Goal: Check status: Check status

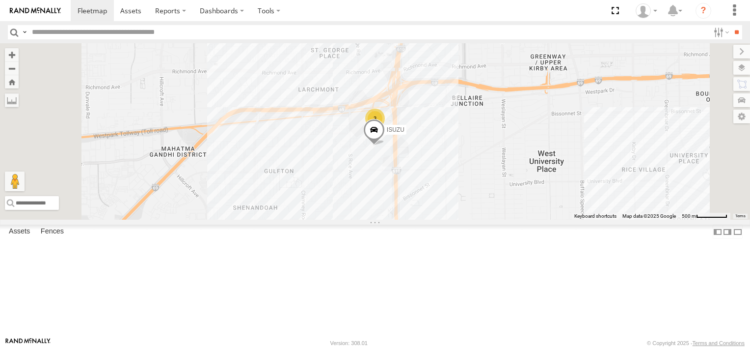
click at [0, 0] on div "FORD F550 Common Bond Anderson St Bellaire 29.72456 -95.46384 Video ISUZU Commo…" at bounding box center [0, 0] width 0 height 0
click at [0, 0] on div "Video" at bounding box center [0, 0] width 0 height 0
click at [0, 0] on div "Common Bond" at bounding box center [0, 0] width 0 height 0
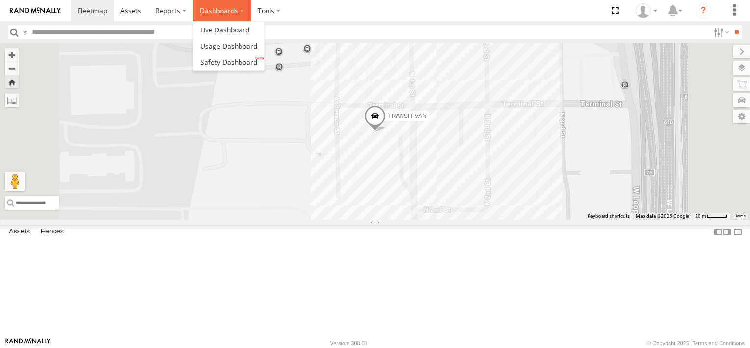
click at [215, 12] on label "Dashboards" at bounding box center [222, 10] width 58 height 21
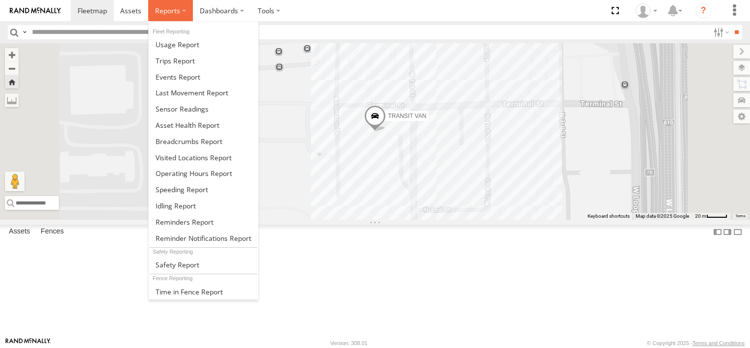
click at [180, 11] on label at bounding box center [170, 10] width 45 height 21
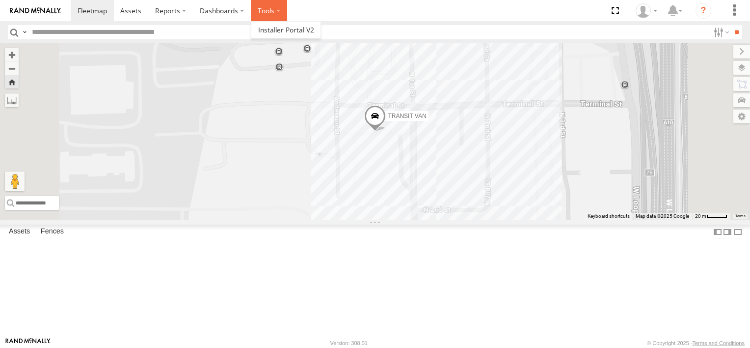
click at [271, 10] on label at bounding box center [269, 10] width 36 height 21
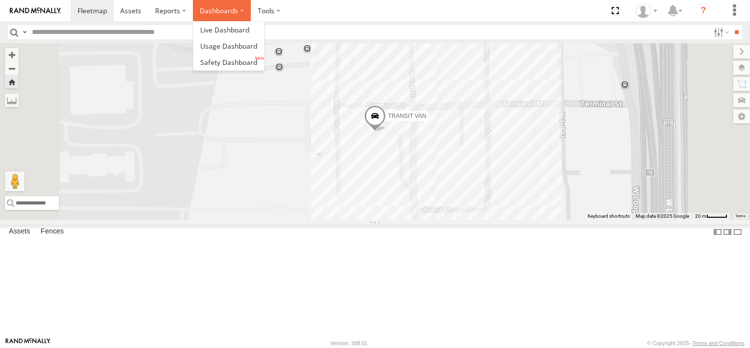
click at [224, 7] on label "Dashboards" at bounding box center [222, 10] width 58 height 21
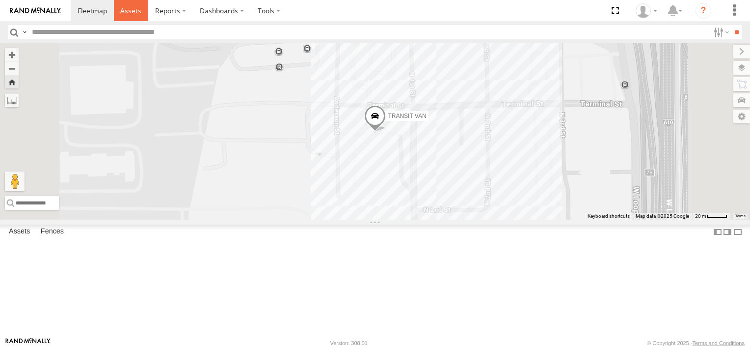
click at [130, 12] on span at bounding box center [130, 10] width 21 height 9
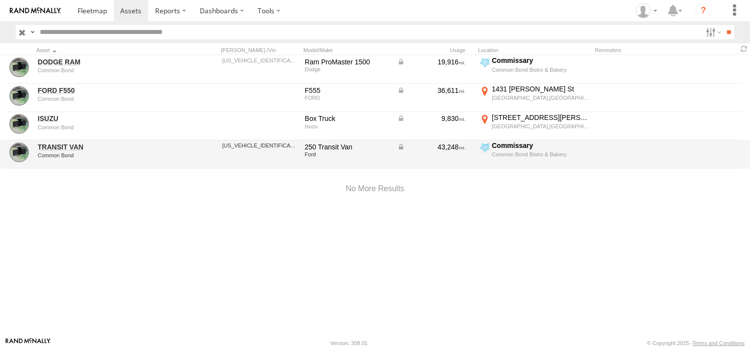
click at [74, 158] on div "TRANSIT VAN Common Bond" at bounding box center [105, 154] width 138 height 27
click at [45, 146] on link "TRANSIT VAN" at bounding box center [105, 146] width 135 height 9
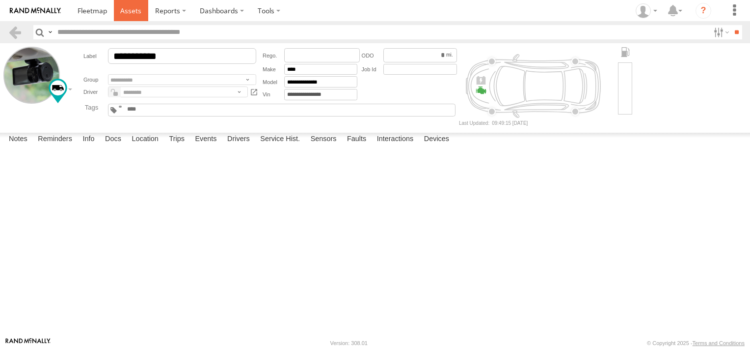
click at [134, 14] on span at bounding box center [130, 10] width 21 height 9
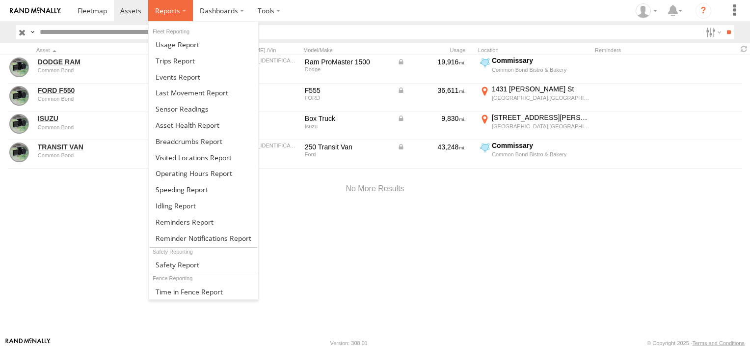
click at [185, 9] on label at bounding box center [170, 10] width 45 height 21
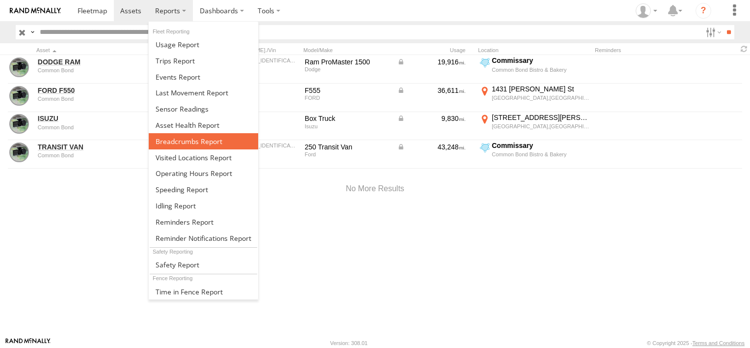
click at [183, 140] on span at bounding box center [189, 141] width 67 height 9
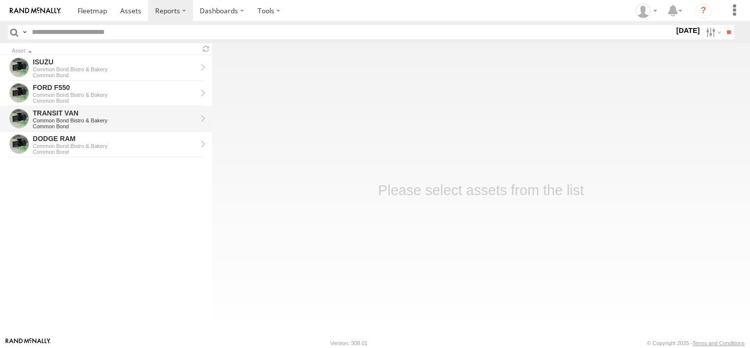
click at [46, 122] on div "Common Bond Bistro & Bakery" at bounding box center [115, 120] width 164 height 6
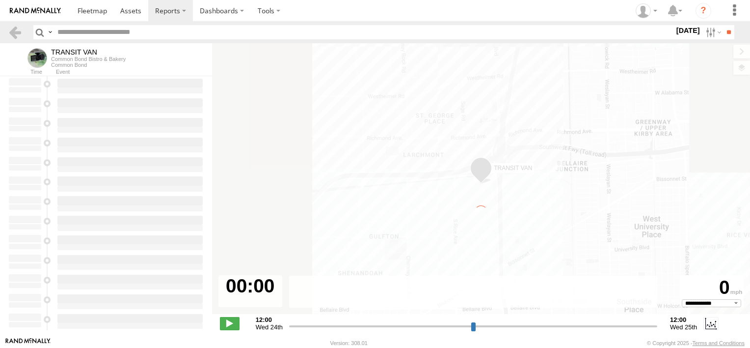
select select "**********"
type input "**********"
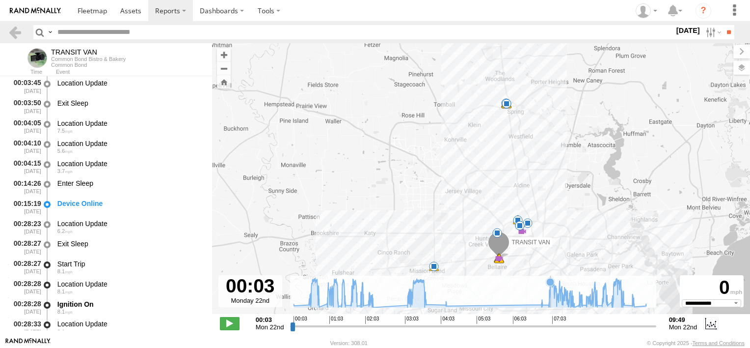
click at [551, 297] on icon at bounding box center [470, 292] width 362 height 29
click at [247, 299] on div at bounding box center [251, 291] width 64 height 32
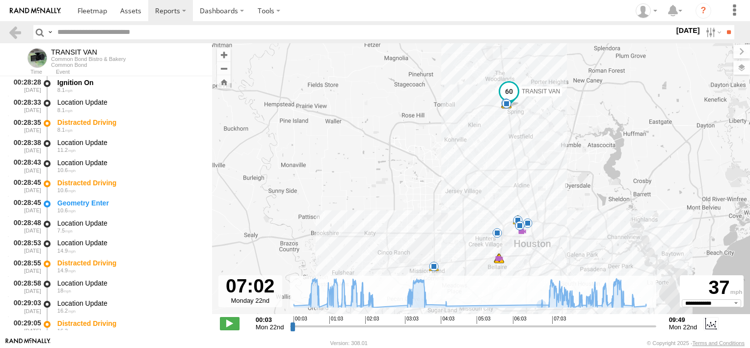
scroll to position [443, 0]
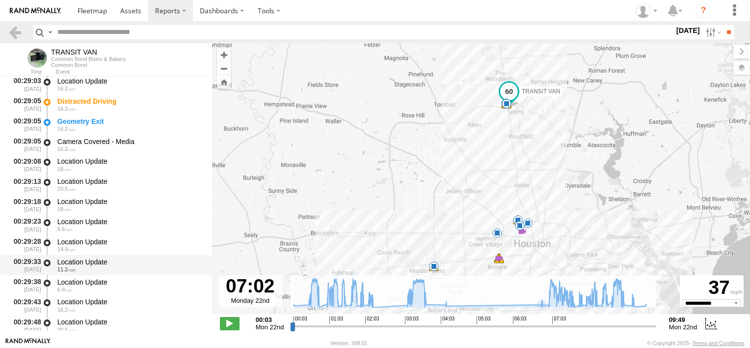
click at [208, 256] on div "00:29:33 09/22/2025 Location Update 11.2" at bounding box center [106, 265] width 212 height 20
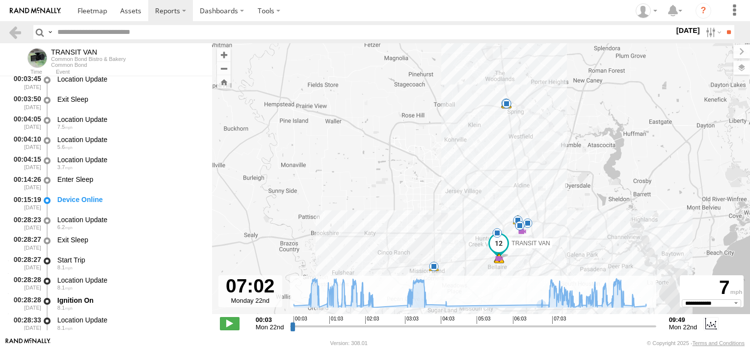
scroll to position [0, 0]
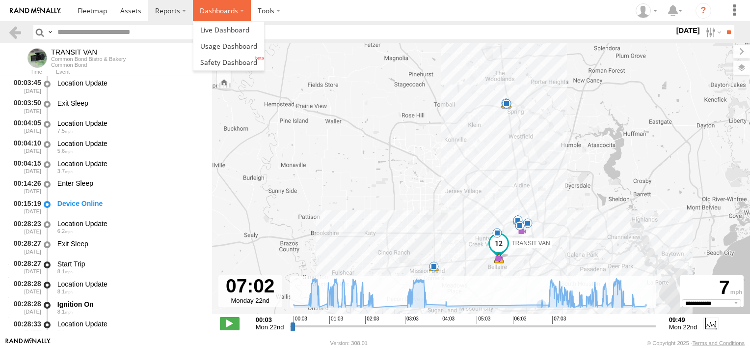
click at [215, 14] on label "Dashboards" at bounding box center [222, 10] width 58 height 21
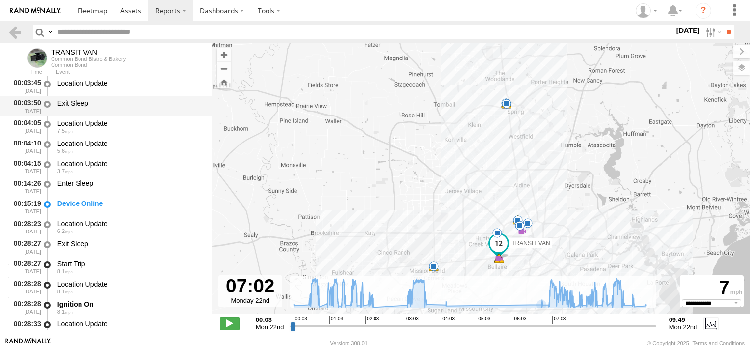
click at [172, 100] on div "Exit Sleep" at bounding box center [129, 103] width 145 height 9
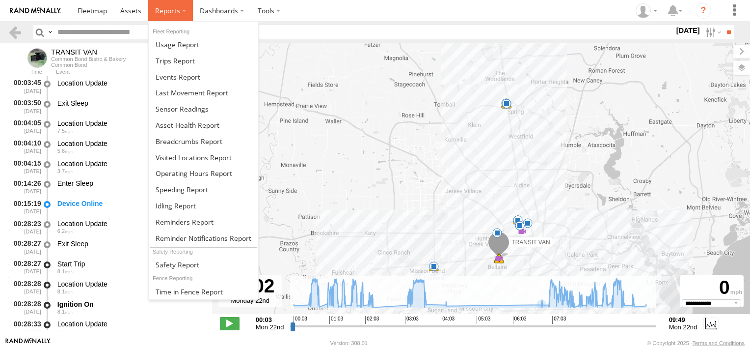
click at [169, 10] on span at bounding box center [167, 10] width 25 height 9
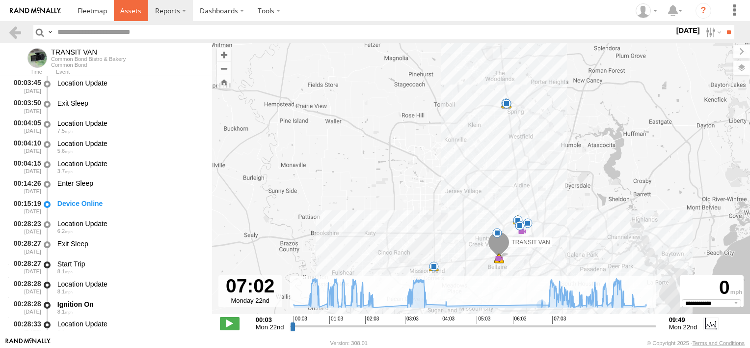
click at [126, 7] on span at bounding box center [130, 10] width 21 height 9
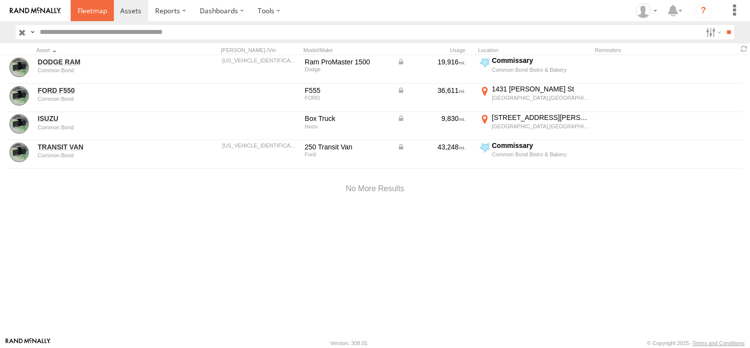
click at [85, 15] on link at bounding box center [92, 10] width 43 height 21
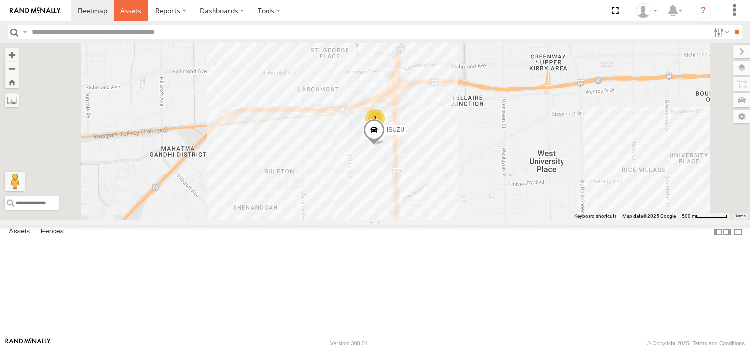
click at [133, 9] on span at bounding box center [130, 10] width 21 height 9
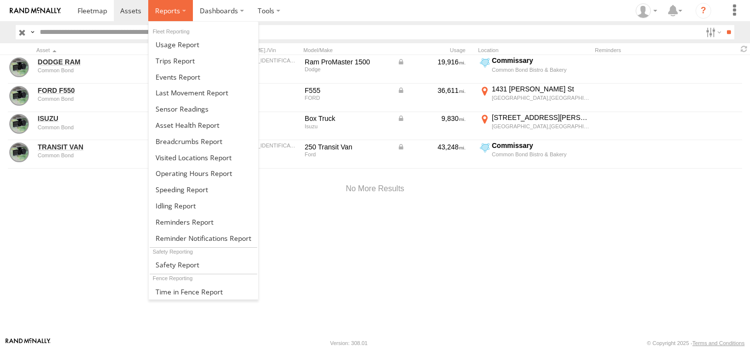
click at [177, 12] on span at bounding box center [167, 10] width 25 height 9
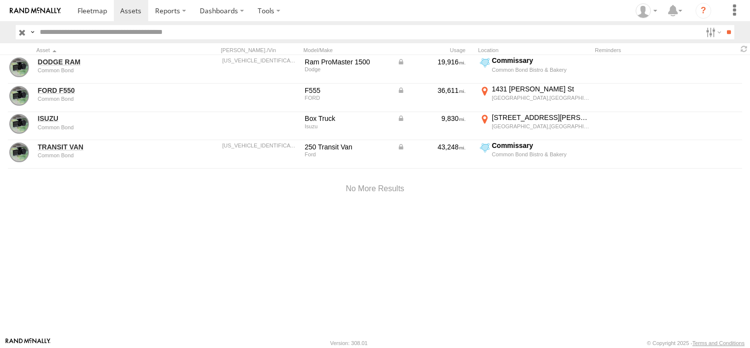
click at [120, 182] on div at bounding box center [375, 189] width 750 height 42
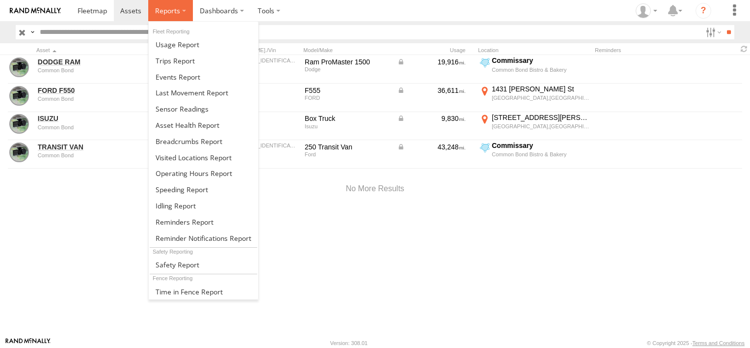
click at [171, 9] on span at bounding box center [167, 10] width 25 height 9
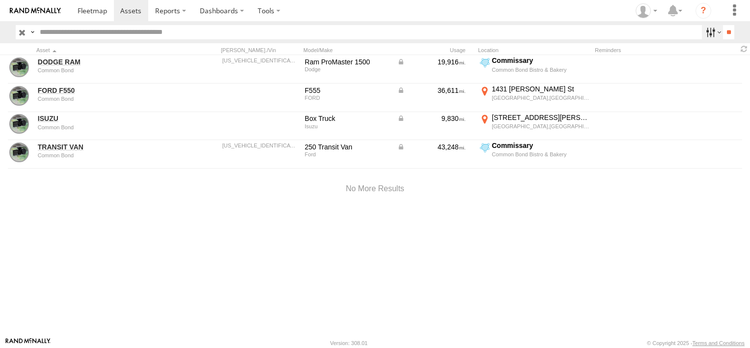
click at [706, 28] on label at bounding box center [712, 32] width 21 height 14
click at [702, 39] on label "Stationary" at bounding box center [702, 32] width 0 height 13
click at [23, 32] on input "button" at bounding box center [22, 32] width 13 height 14
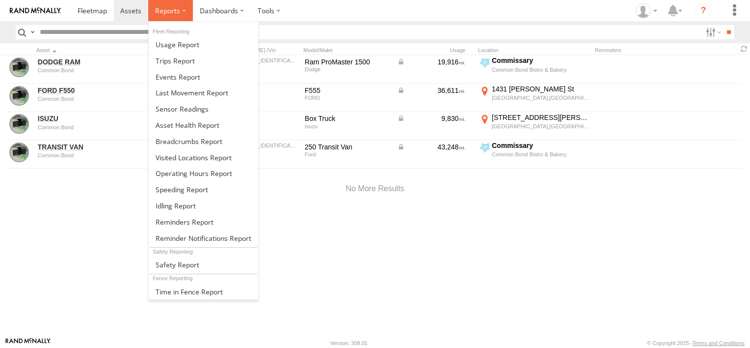
click at [170, 11] on span at bounding box center [167, 10] width 25 height 9
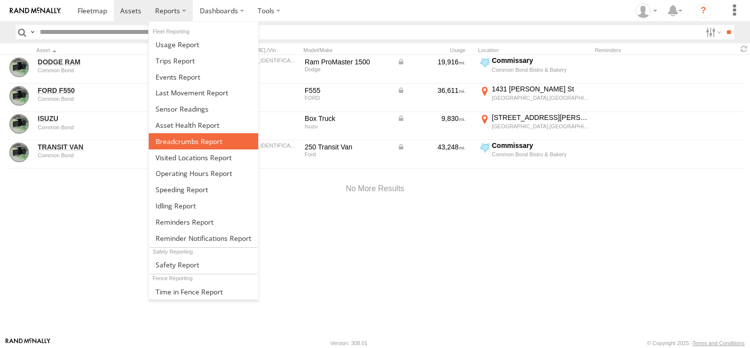
click at [189, 141] on span at bounding box center [189, 141] width 67 height 9
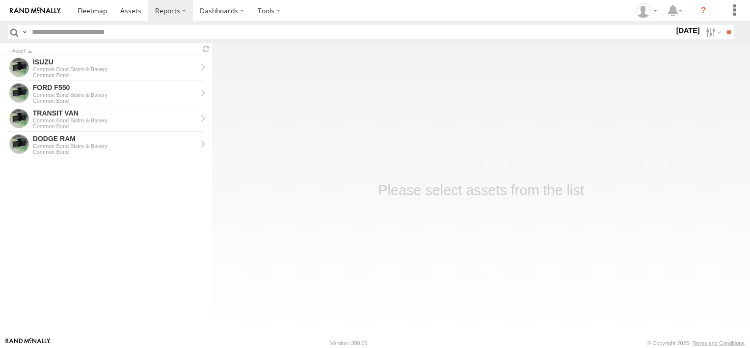
click at [677, 29] on label "[DATE]" at bounding box center [689, 30] width 28 height 11
click at [674, 29] on input "text" at bounding box center [351, 32] width 646 height 14
click at [0, 0] on label at bounding box center [0, 0] width 0 height 0
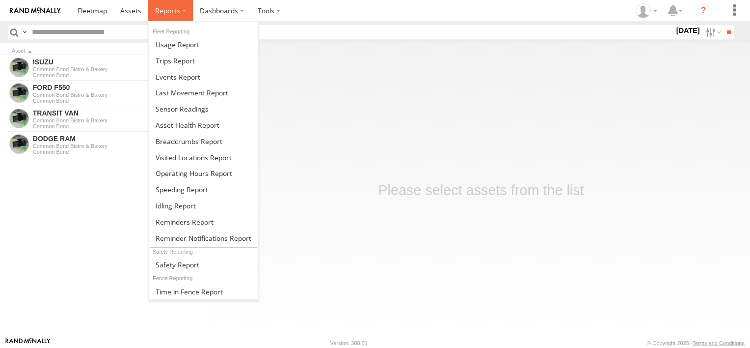
click at [165, 13] on span at bounding box center [167, 10] width 25 height 9
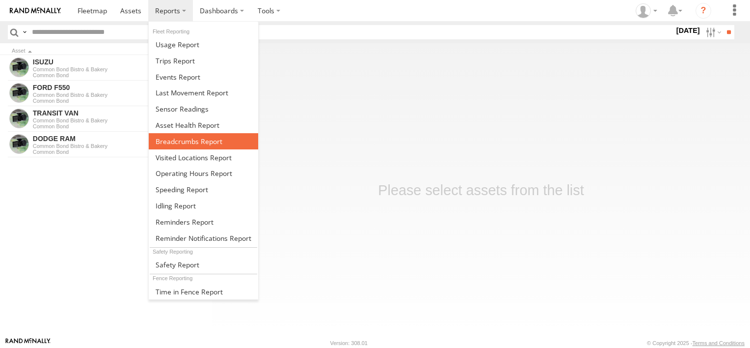
click at [180, 133] on link at bounding box center [204, 141] width 110 height 16
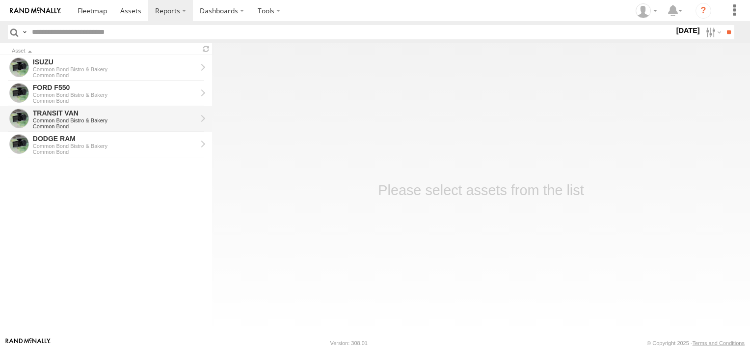
click at [53, 121] on div "Common Bond Bistro & Bakery" at bounding box center [115, 120] width 164 height 6
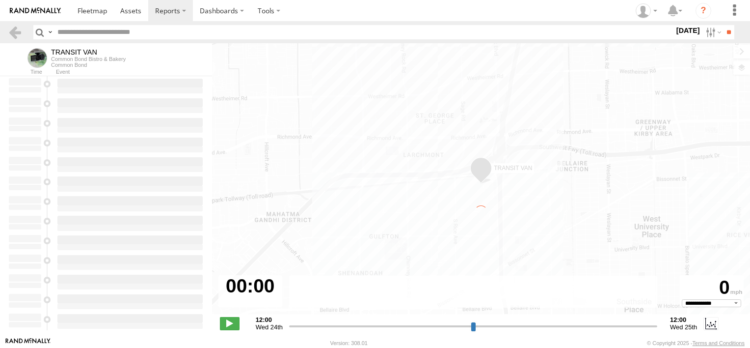
select select "**********"
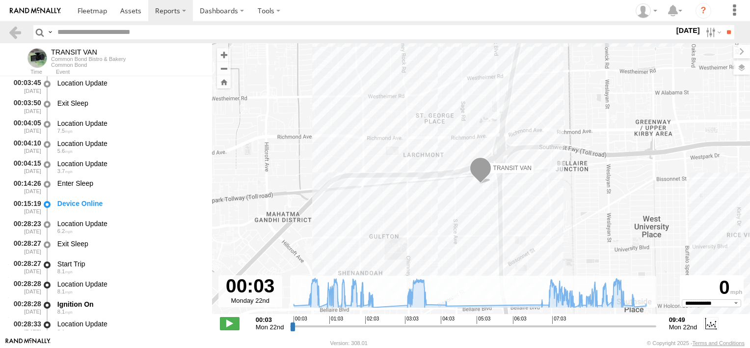
type input "**********"
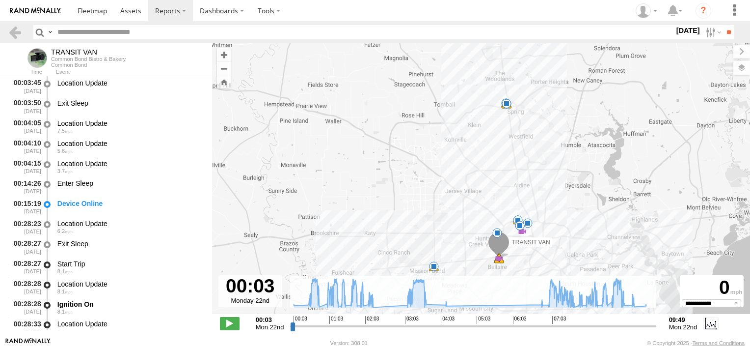
click at [676, 29] on label "[DATE]" at bounding box center [689, 30] width 28 height 11
click at [674, 29] on input "text" at bounding box center [364, 32] width 621 height 14
click at [0, 0] on label at bounding box center [0, 0] width 0 height 0
click at [0, 0] on span "Common Bond Bistro & Bakery" at bounding box center [0, 0] width 0 height 0
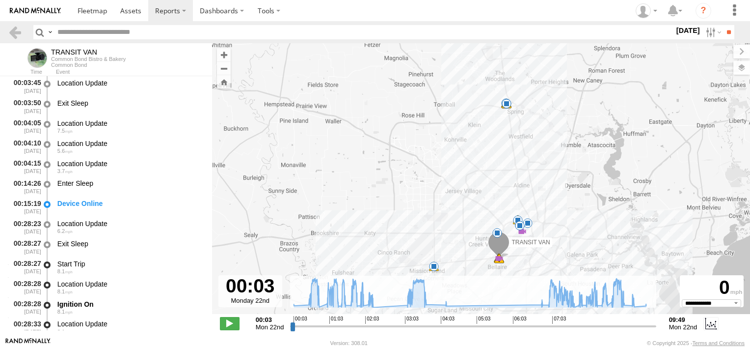
click at [675, 39] on div at bounding box center [675, 32] width 0 height 14
click at [0, 0] on label at bounding box center [0, 0] width 0 height 0
click at [675, 39] on div at bounding box center [675, 32] width 0 height 14
click at [221, 13] on label "Dashboards" at bounding box center [222, 10] width 58 height 21
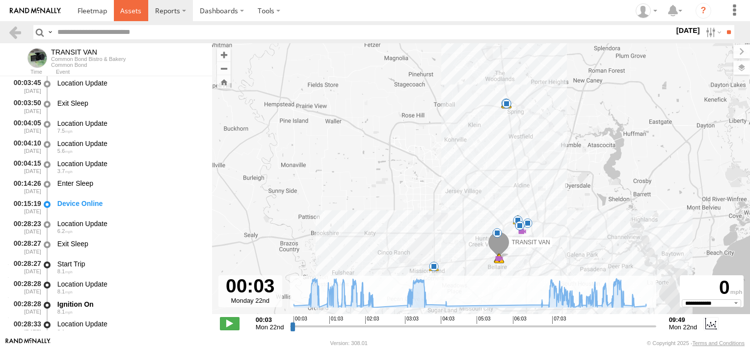
click at [130, 13] on span at bounding box center [130, 10] width 21 height 9
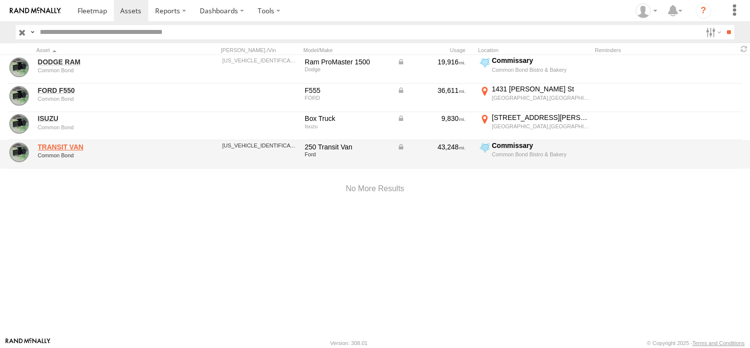
click at [108, 146] on link "TRANSIT VAN" at bounding box center [105, 146] width 135 height 9
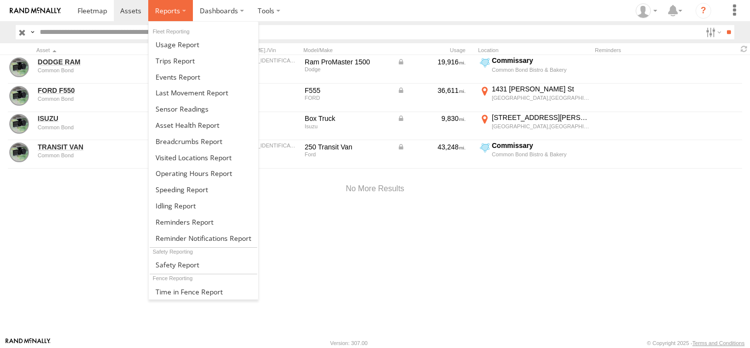
click at [181, 8] on label at bounding box center [170, 10] width 45 height 21
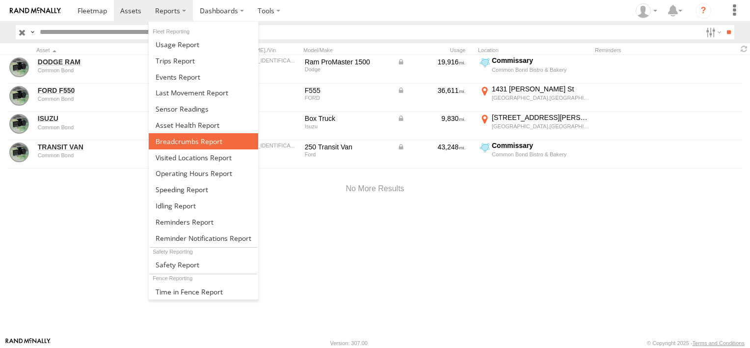
click at [200, 137] on span at bounding box center [189, 141] width 67 height 9
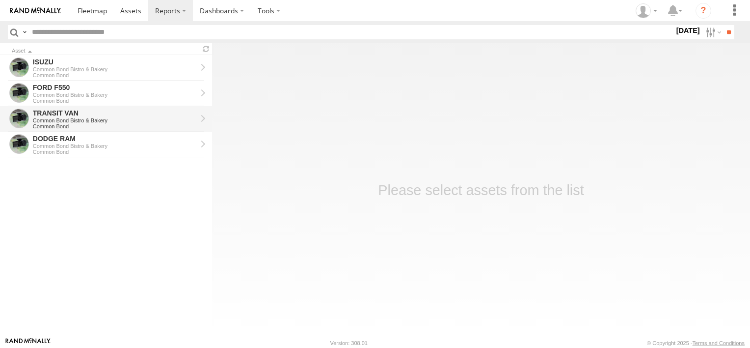
click at [82, 117] on div "Common Bond Bistro & Bakery" at bounding box center [115, 120] width 164 height 6
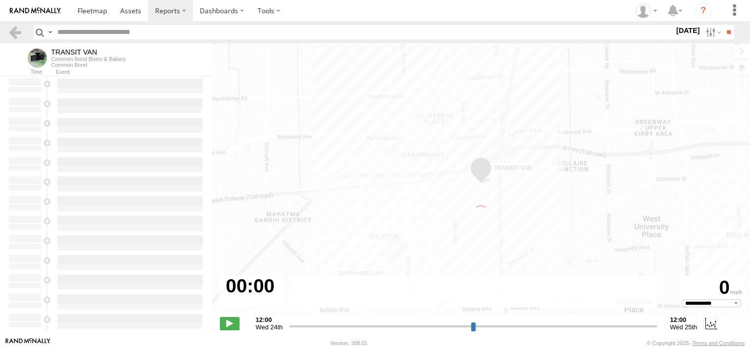
select select "**********"
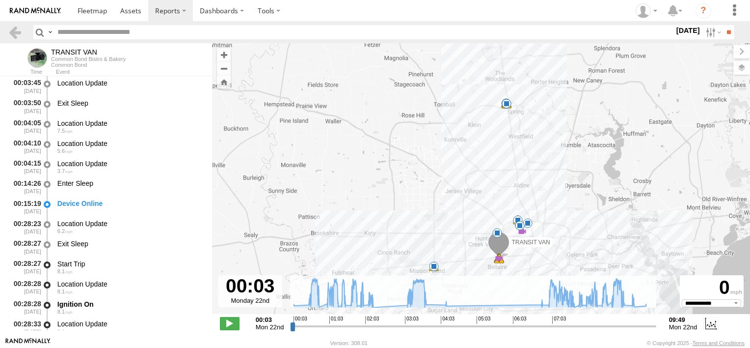
click at [684, 31] on label "22 Sep 25" at bounding box center [689, 30] width 28 height 11
click at [0, 0] on label at bounding box center [0, 0] width 0 height 0
click at [675, 39] on div at bounding box center [675, 32] width 0 height 14
click at [723, 30] on input "**" at bounding box center [728, 32] width 11 height 14
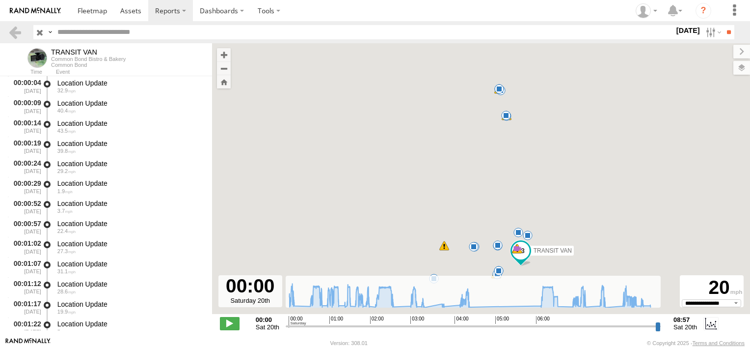
type input "**********"
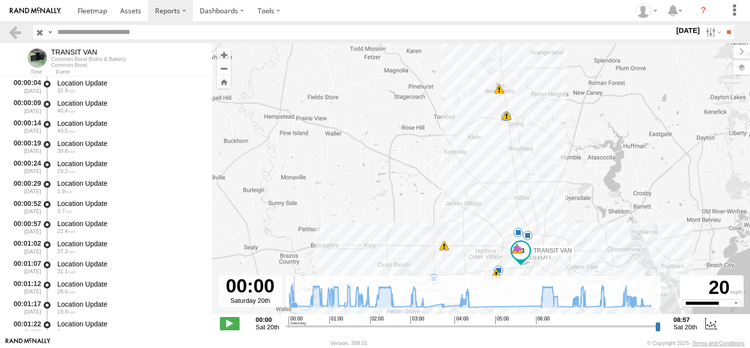
click at [296, 300] on icon at bounding box center [470, 295] width 371 height 24
click at [308, 301] on icon at bounding box center [470, 295] width 371 height 24
click at [395, 305] on icon at bounding box center [393, 307] width 8 height 8
click at [407, 303] on icon at bounding box center [411, 306] width 10 height 10
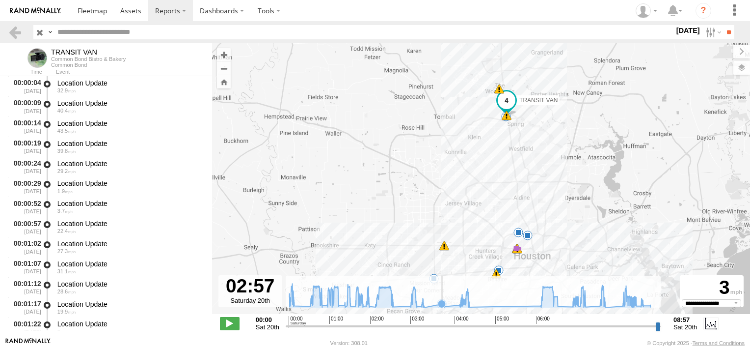
click at [439, 304] on icon at bounding box center [442, 304] width 8 height 8
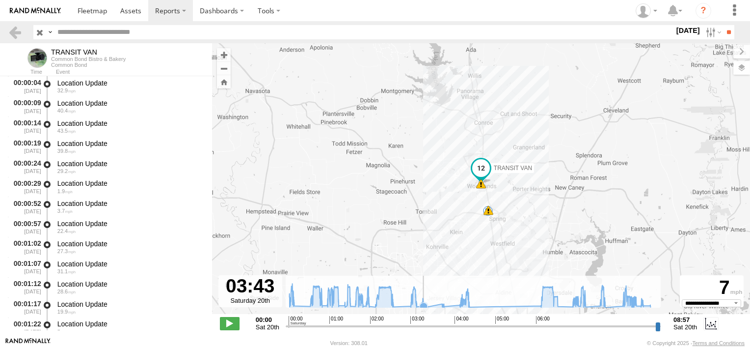
click at [424, 303] on icon at bounding box center [424, 306] width 8 height 8
click at [437, 303] on icon at bounding box center [470, 295] width 371 height 24
click at [452, 302] on icon at bounding box center [470, 295] width 371 height 24
click at [437, 301] on icon at bounding box center [470, 295] width 371 height 24
click at [427, 302] on icon at bounding box center [470, 295] width 371 height 24
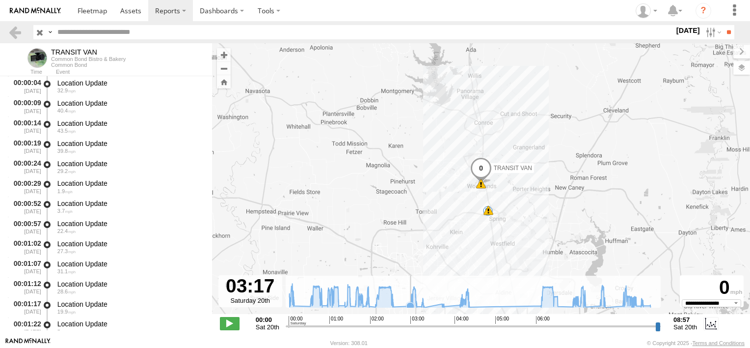
click at [403, 304] on icon at bounding box center [470, 295] width 371 height 24
click at [416, 303] on icon at bounding box center [416, 306] width 8 height 8
click at [426, 301] on icon at bounding box center [470, 295] width 371 height 24
click at [459, 304] on icon at bounding box center [460, 305] width 8 height 8
click at [469, 303] on icon at bounding box center [469, 307] width 8 height 8
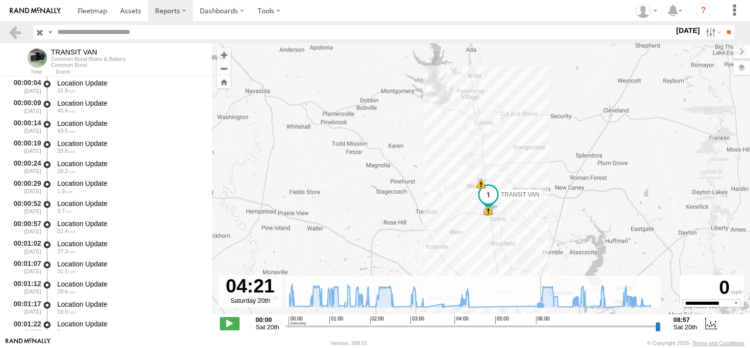
click at [539, 303] on icon at bounding box center [541, 306] width 8 height 8
click at [561, 304] on icon at bounding box center [558, 306] width 10 height 10
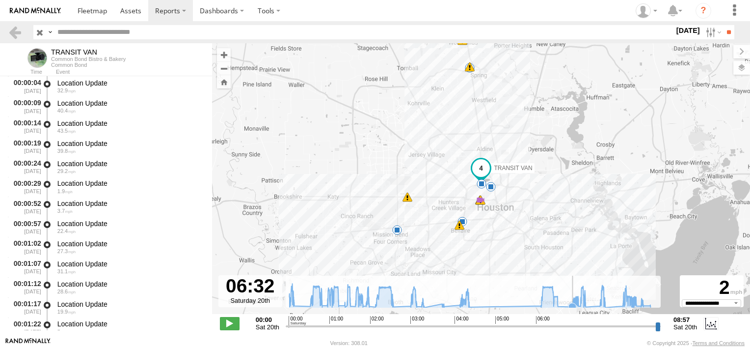
click at [570, 304] on icon at bounding box center [573, 307] width 8 height 8
click at [587, 307] on icon at bounding box center [586, 307] width 8 height 8
click at [599, 304] on icon at bounding box center [600, 306] width 8 height 8
click at [607, 304] on icon at bounding box center [606, 308] width 8 height 8
click at [619, 304] on icon at bounding box center [623, 306] width 8 height 8
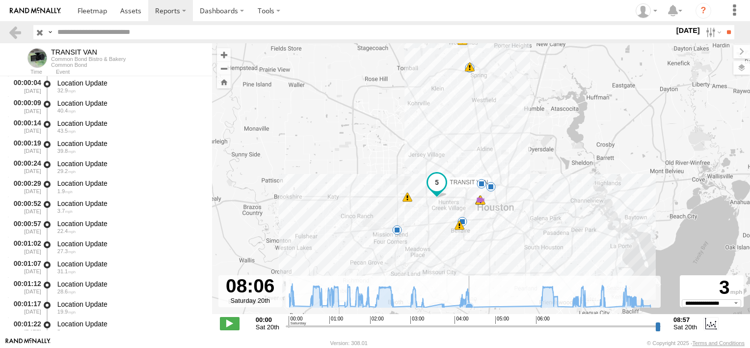
click at [471, 303] on icon at bounding box center [470, 307] width 10 height 10
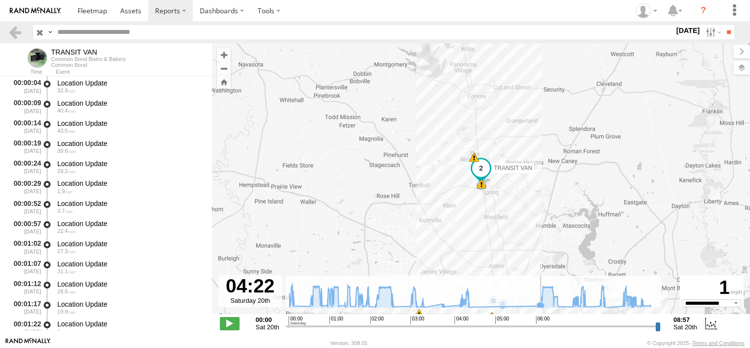
click at [539, 302] on icon at bounding box center [541, 306] width 8 height 8
click at [470, 302] on icon at bounding box center [470, 307] width 10 height 10
click at [543, 302] on icon at bounding box center [470, 295] width 371 height 24
click at [542, 304] on icon at bounding box center [541, 305] width 8 height 8
click at [395, 306] on icon at bounding box center [393, 307] width 8 height 8
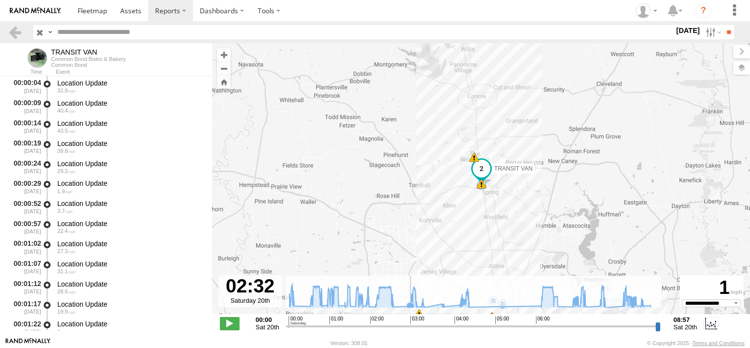
click at [408, 304] on icon at bounding box center [411, 306] width 8 height 8
click at [296, 299] on icon at bounding box center [470, 295] width 371 height 24
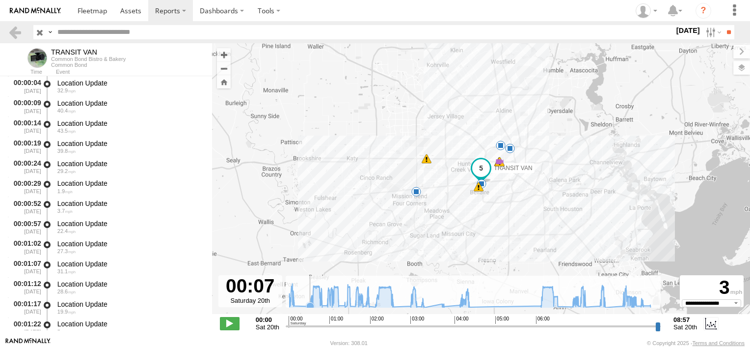
click at [307, 300] on icon at bounding box center [470, 295] width 371 height 24
click at [296, 300] on icon at bounding box center [470, 295] width 371 height 24
click at [310, 301] on icon at bounding box center [470, 295] width 371 height 24
click at [560, 302] on icon at bounding box center [558, 306] width 10 height 10
click at [570, 301] on icon at bounding box center [470, 295] width 371 height 24
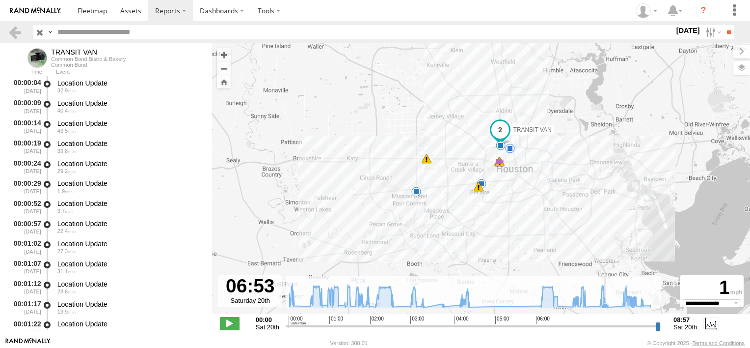
click at [607, 303] on icon at bounding box center [606, 308] width 10 height 10
click at [621, 302] on icon at bounding box center [623, 306] width 10 height 10
click at [607, 304] on icon at bounding box center [606, 308] width 8 height 8
click at [606, 299] on icon at bounding box center [470, 295] width 371 height 24
click at [561, 303] on icon at bounding box center [558, 306] width 10 height 10
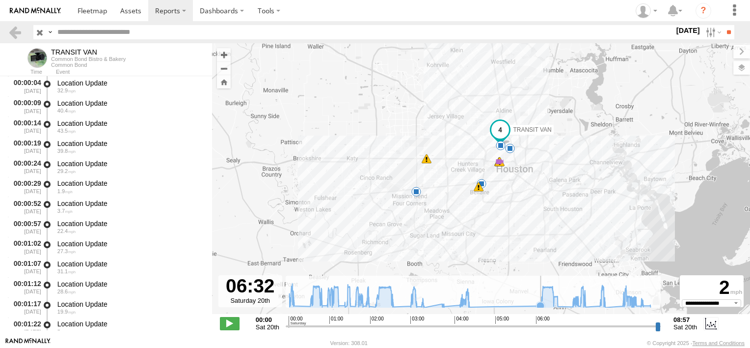
click at [540, 302] on icon at bounding box center [541, 306] width 8 height 8
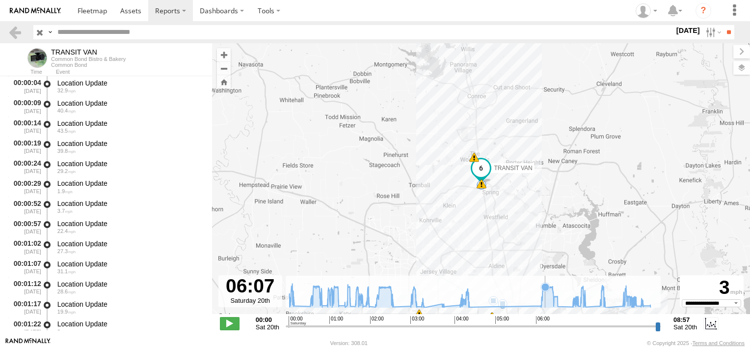
click at [546, 301] on icon at bounding box center [470, 295] width 371 height 24
click at [539, 302] on icon at bounding box center [541, 306] width 8 height 8
click at [623, 302] on icon at bounding box center [623, 306] width 8 height 8
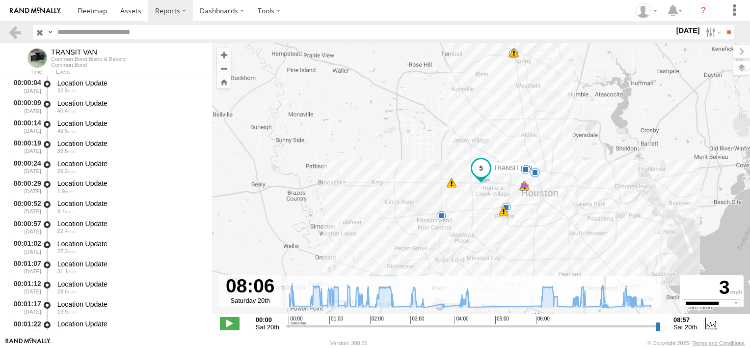
click at [608, 302] on icon at bounding box center [470, 295] width 371 height 24
click at [597, 302] on icon at bounding box center [600, 306] width 10 height 10
click at [576, 302] on icon at bounding box center [576, 300] width 8 height 8
click at [559, 297] on icon at bounding box center [470, 295] width 371 height 24
click at [570, 299] on icon at bounding box center [470, 295] width 371 height 24
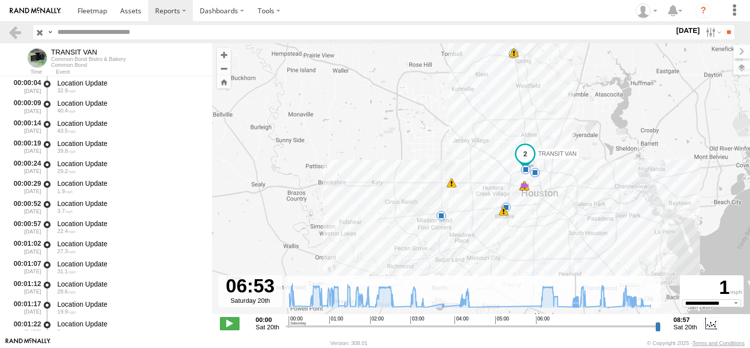
click at [576, 300] on icon at bounding box center [470, 295] width 371 height 24
click at [585, 300] on icon at bounding box center [585, 299] width 8 height 8
click at [589, 301] on icon at bounding box center [470, 295] width 371 height 24
click at [599, 301] on icon at bounding box center [600, 306] width 10 height 10
click at [607, 301] on icon at bounding box center [470, 295] width 371 height 24
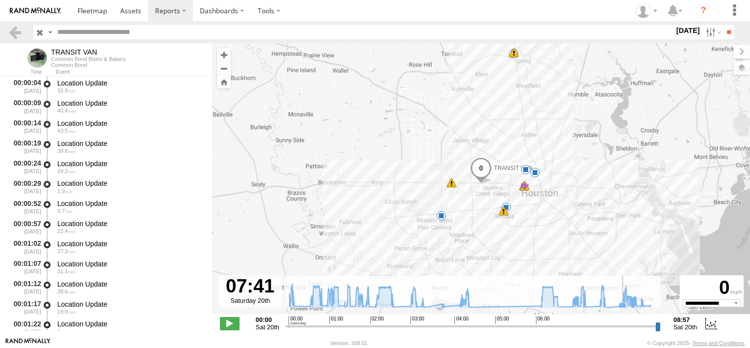
click at [618, 301] on icon at bounding box center [470, 295] width 371 height 24
click at [482, 173] on span at bounding box center [481, 168] width 18 height 18
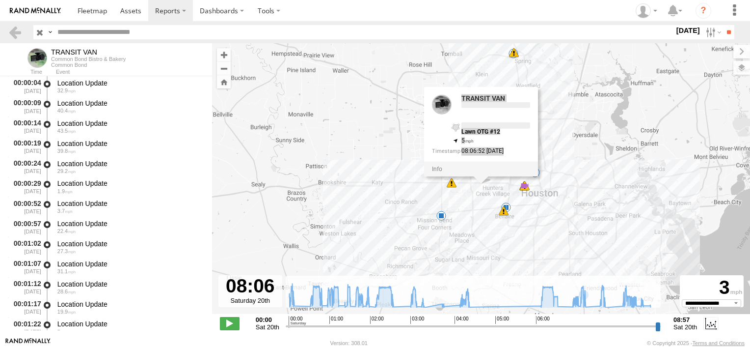
click at [482, 173] on div at bounding box center [481, 169] width 114 height 15
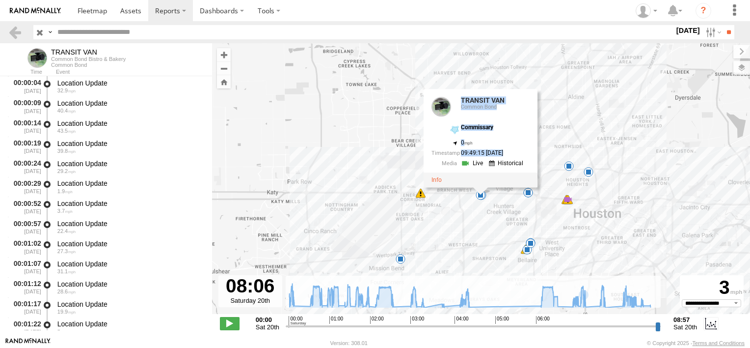
click at [473, 208] on div "TRANSIT VAN 00:48 Sat 01:06 Sat 01:40 Sat 01:41 Sat 01:41 Sat 01:56 Sat 03:44 S…" at bounding box center [481, 183] width 538 height 281
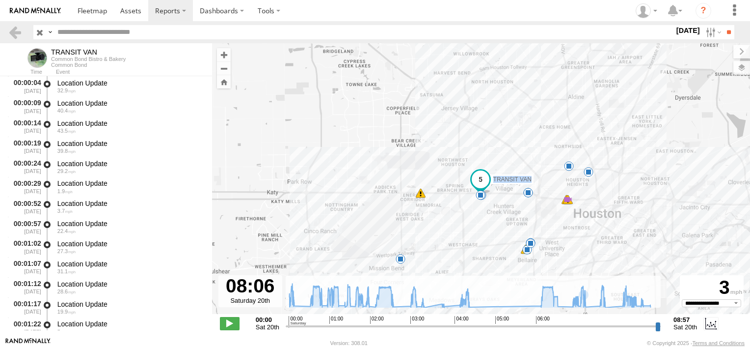
click at [482, 198] on span at bounding box center [481, 195] width 10 height 10
click at [482, 188] on div "07:41 Sat 20th Sep 08:06 Sat 20th Sep 25 Lawn OTG #12" at bounding box center [481, 162] width 108 height 51
click at [483, 198] on span at bounding box center [481, 195] width 10 height 10
click at [483, 188] on div "07:41 Sat 20th Sep 08:06 Sat 20th Sep 25 Lawn OTG #12" at bounding box center [481, 162] width 108 height 51
click at [486, 199] on span at bounding box center [482, 195] width 10 height 10
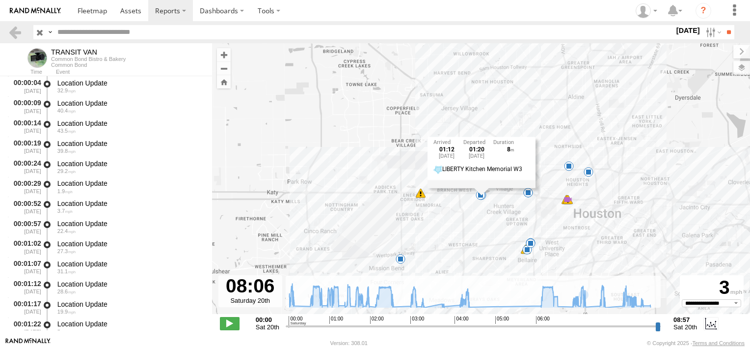
click at [486, 188] on div "01:12 Sat 20th Sep 01:20 Sat 20th Sep 8 LIBERTY Kitchen Memorial W3" at bounding box center [482, 162] width 108 height 51
click at [483, 209] on div "TRANSIT VAN 00:48 Sat 01:06 Sat 01:40 Sat 01:41 Sat 01:41 Sat 01:56 Sat 03:44 S…" at bounding box center [481, 183] width 538 height 281
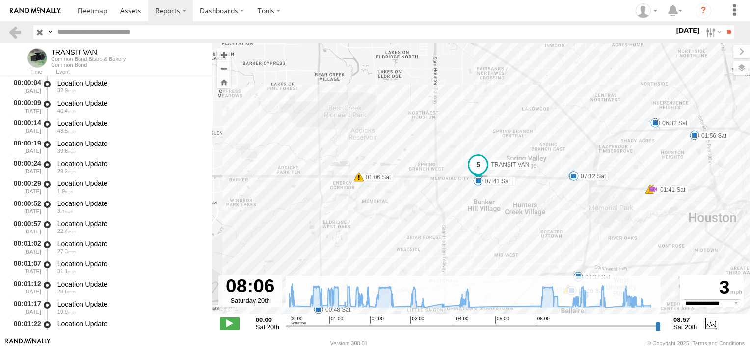
click at [483, 209] on div "TRANSIT VAN 00:48 Sat 01:06 Sat 01:40 Sat 01:41 Sat 01:41 Sat 01:56 Sat 03:44 S…" at bounding box center [481, 183] width 538 height 281
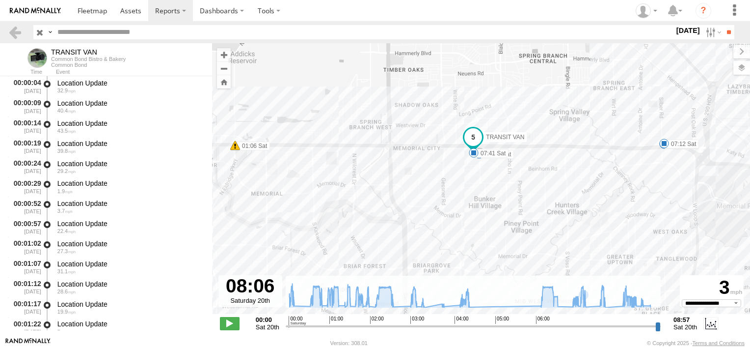
click at [437, 152] on div "TRANSIT VAN 00:48 Sat 01:06 Sat 01:40 Sat 01:41 Sat 01:41 Sat 01:56 Sat 03:44 S…" at bounding box center [481, 183] width 538 height 281
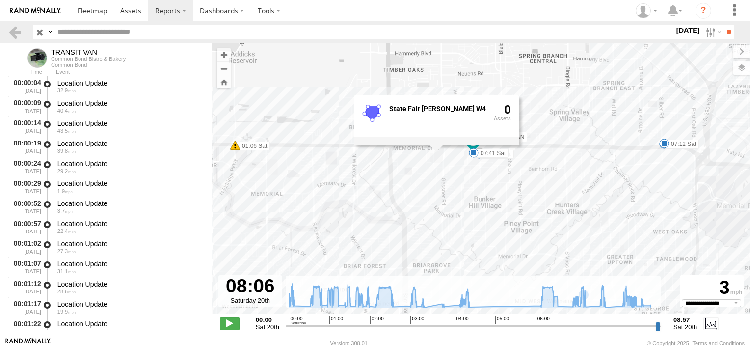
click at [479, 159] on span at bounding box center [479, 154] width 10 height 10
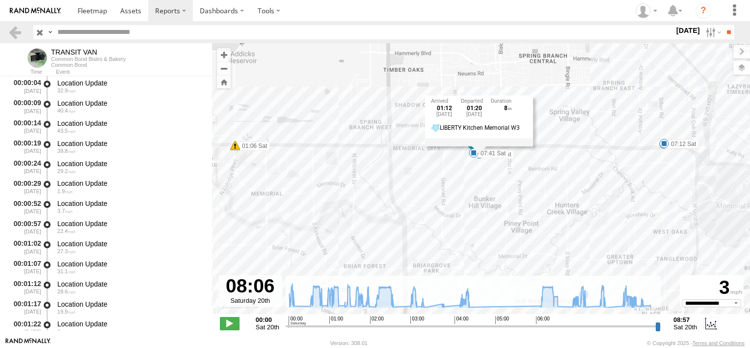
click at [486, 175] on div "TRANSIT VAN 00:48 Sat 01:06 Sat 01:40 Sat 01:41 Sat 01:41 Sat 01:56 Sat 03:44 S…" at bounding box center [481, 183] width 538 height 281
click at [454, 165] on div "TRANSIT VAN 00:48 Sat 01:06 Sat 01:40 Sat 01:41 Sat 01:41 Sat 01:56 Sat 03:44 S…" at bounding box center [481, 183] width 538 height 281
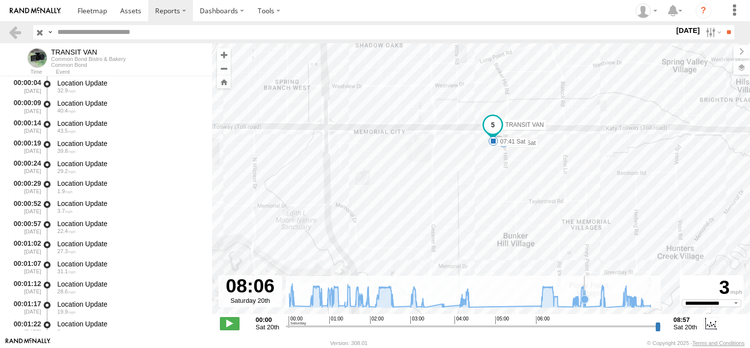
click at [585, 297] on icon at bounding box center [585, 299] width 8 height 8
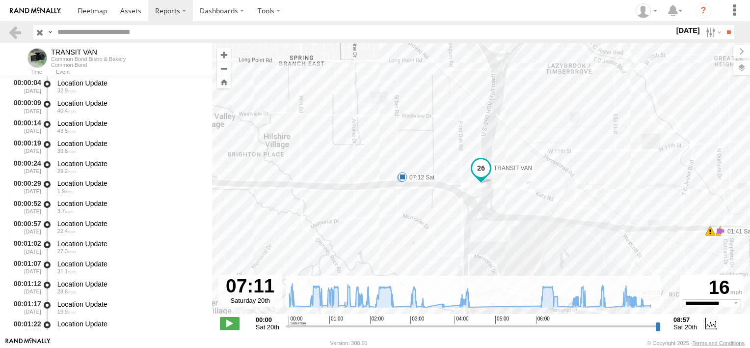
click at [399, 169] on div "TRANSIT VAN 00:48 Sat 01:06 Sat 01:40 Sat 01:41 Sat 01:41 Sat 01:56 Sat 03:44 S…" at bounding box center [481, 183] width 538 height 281
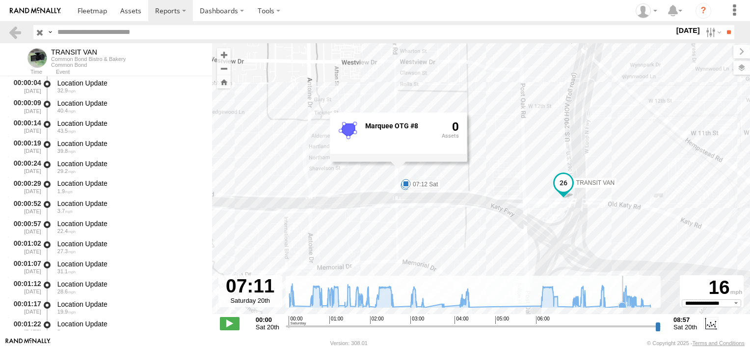
click at [620, 301] on icon at bounding box center [470, 295] width 371 height 24
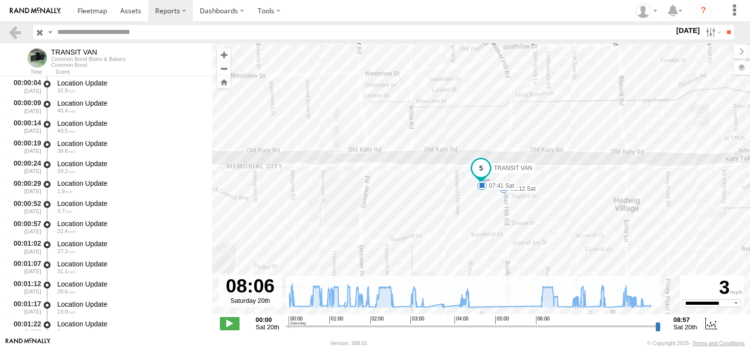
click at [333, 173] on div "TRANSIT VAN 00:48 Sat 01:06 Sat 01:40 Sat 01:41 Sat 01:41 Sat 01:56 Sat 03:44 S…" at bounding box center [481, 183] width 538 height 281
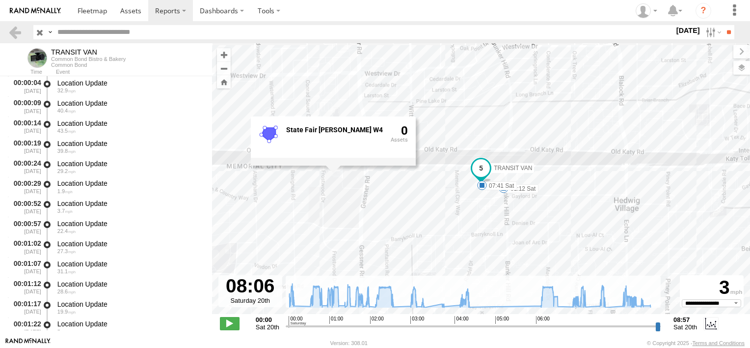
click at [473, 185] on div "TRANSIT VAN 00:48 Sat 01:06 Sat 01:40 Sat 01:41 Sat 01:41 Sat 01:56 Sat 03:44 S…" at bounding box center [481, 183] width 538 height 281
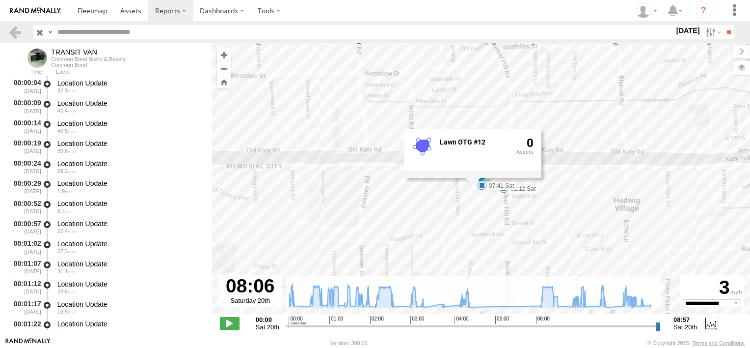
click at [468, 178] on div "Lawn OTG #12 0" at bounding box center [473, 153] width 137 height 49
click at [551, 218] on div "TRANSIT VAN 00:48 Sat 01:06 Sat 01:40 Sat 01:41 Sat 01:41 Sat 01:56 Sat 03:44 S…" at bounding box center [481, 183] width 538 height 281
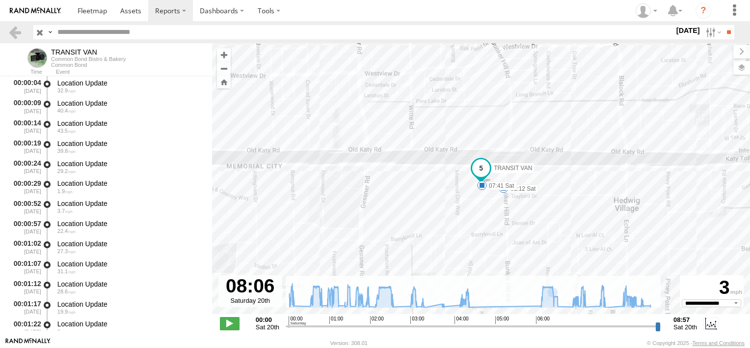
click at [551, 218] on div "TRANSIT VAN 00:48 Sat 01:06 Sat 01:40 Sat 01:41 Sat 01:41 Sat 01:56 Sat 03:44 S…" at bounding box center [481, 183] width 538 height 281
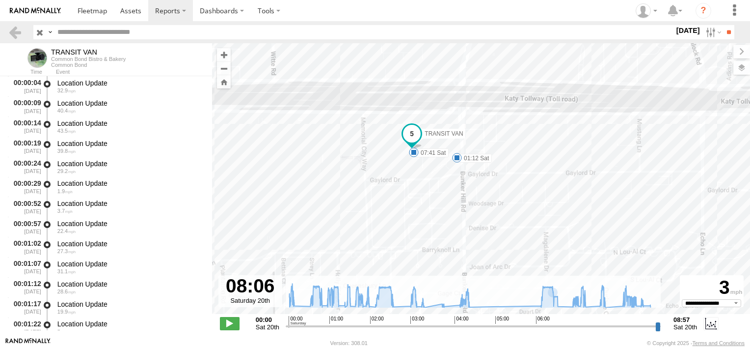
click at [551, 218] on div "TRANSIT VAN 00:48 Sat 01:06 Sat 01:40 Sat 01:41 Sat 01:41 Sat 01:56 Sat 03:44 S…" at bounding box center [481, 183] width 538 height 281
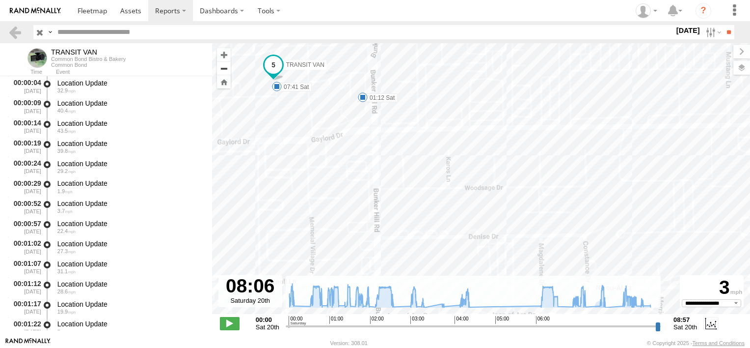
click at [223, 65] on button "Zoom out" at bounding box center [224, 68] width 14 height 14
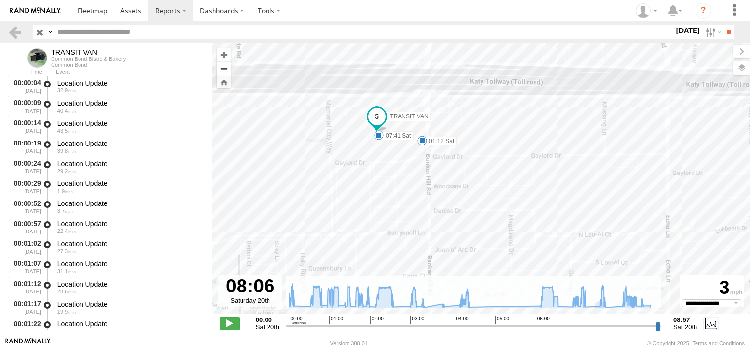
click at [223, 65] on button "Zoom out" at bounding box center [224, 68] width 14 height 14
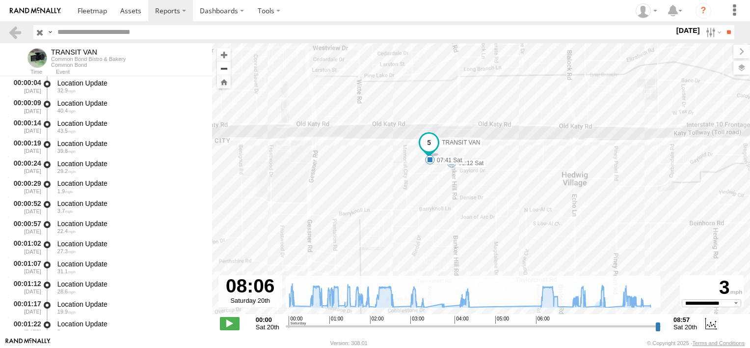
click at [223, 65] on button "Zoom out" at bounding box center [224, 68] width 14 height 14
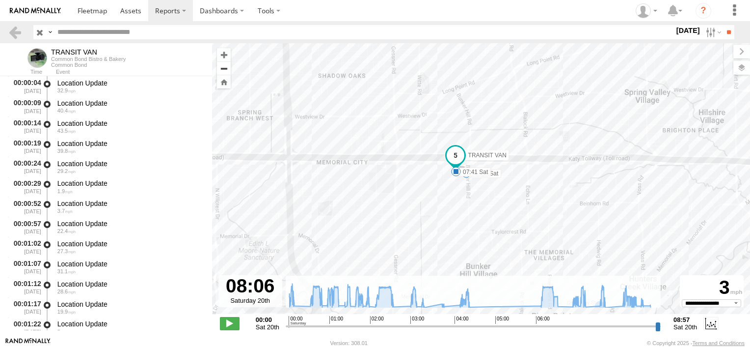
click at [223, 65] on button "Zoom out" at bounding box center [224, 68] width 14 height 14
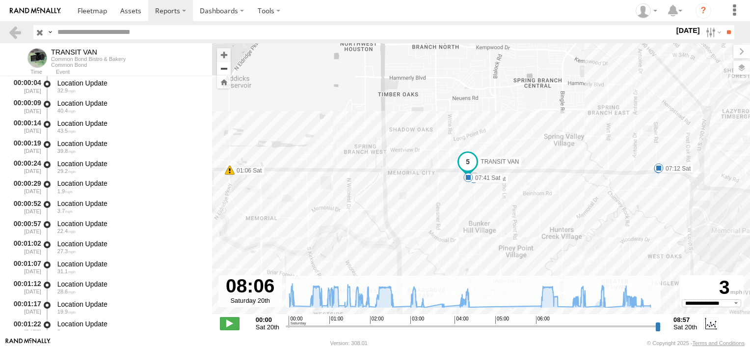
click at [223, 65] on button "Zoom out" at bounding box center [224, 68] width 14 height 14
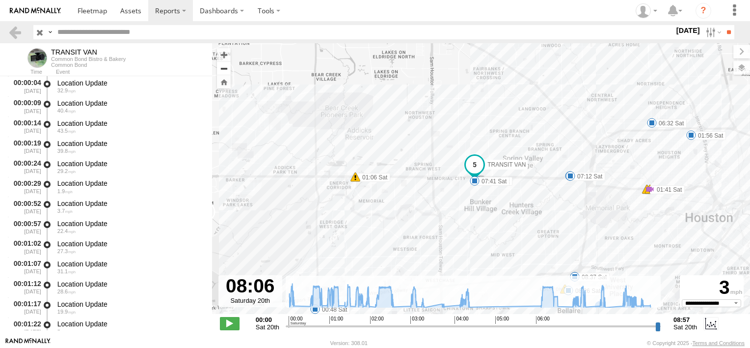
click at [223, 65] on button "Zoom out" at bounding box center [224, 68] width 14 height 14
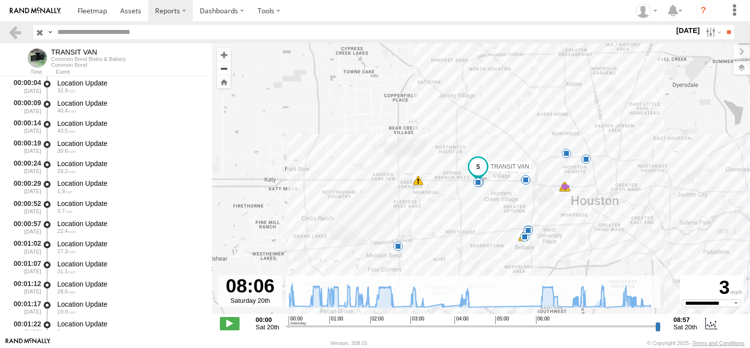
click at [223, 65] on button "Zoom out" at bounding box center [224, 68] width 14 height 14
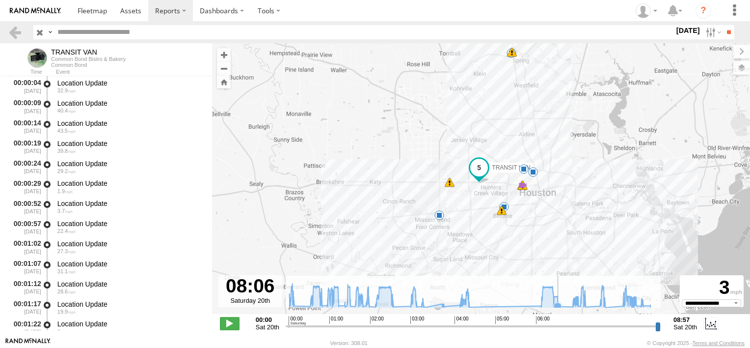
click at [558, 302] on icon at bounding box center [558, 306] width 10 height 10
click at [542, 306] on icon at bounding box center [541, 305] width 8 height 8
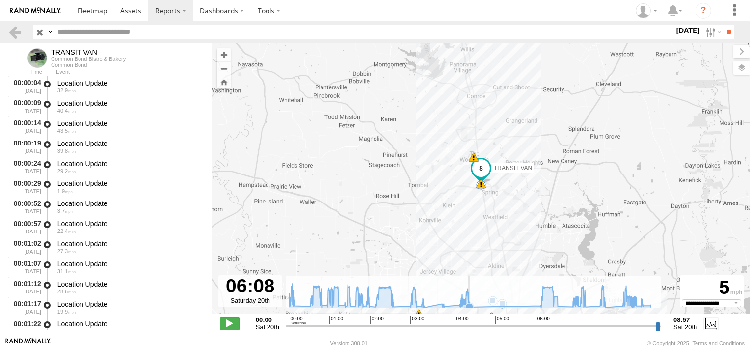
click at [470, 302] on icon at bounding box center [470, 295] width 371 height 24
click at [541, 301] on icon at bounding box center [541, 306] width 10 height 10
click at [472, 306] on icon at bounding box center [470, 307] width 8 height 8
click at [466, 178] on div "TRANSIT VAN 00:48 Sat 01:06 Sat 01:40 Sat 01:41 Sat 01:41 Sat 01:56 Sat 03:44 S…" at bounding box center [481, 183] width 538 height 281
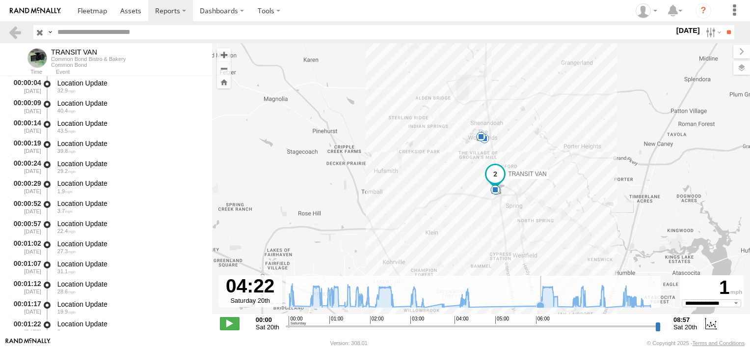
click at [539, 299] on icon at bounding box center [470, 295] width 371 height 24
click at [470, 301] on icon at bounding box center [470, 295] width 371 height 24
click at [536, 303] on icon at bounding box center [470, 295] width 371 height 24
click at [469, 301] on icon at bounding box center [469, 305] width 10 height 10
click at [538, 304] on icon at bounding box center [541, 306] width 8 height 8
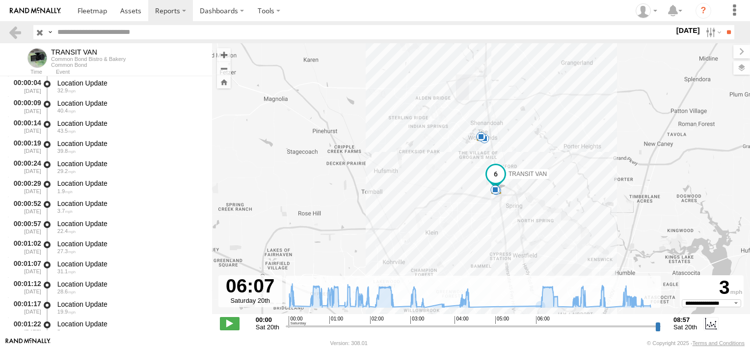
click at [475, 178] on div "TRANSIT VAN 00:48 Sat 01:06 Sat 01:40 Sat 01:41 Sat 01:41 Sat 01:56 Sat 03:44 S…" at bounding box center [481, 183] width 538 height 281
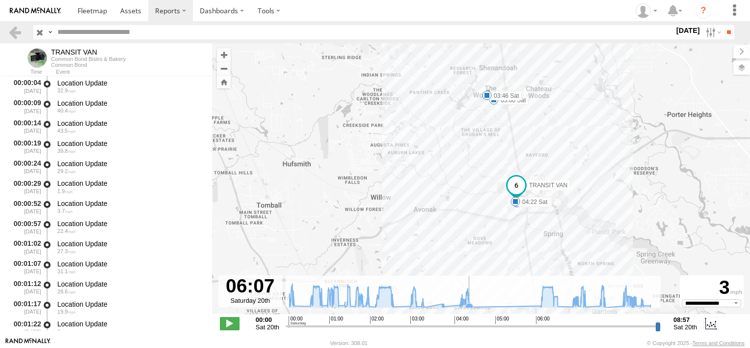
click at [470, 303] on icon at bounding box center [470, 307] width 8 height 8
click at [540, 302] on icon at bounding box center [541, 306] width 8 height 8
click at [136, 8] on span at bounding box center [130, 10] width 21 height 9
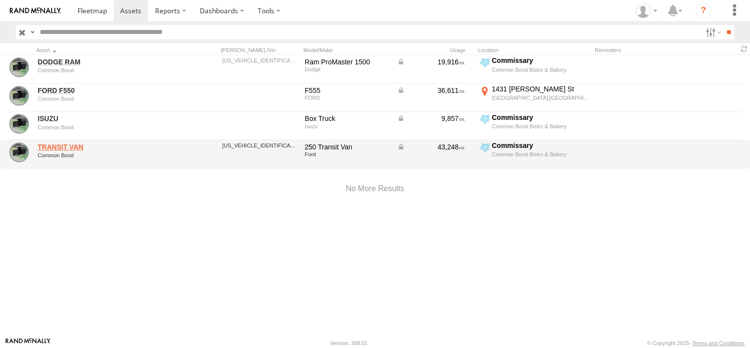
click at [80, 147] on link "TRANSIT VAN" at bounding box center [105, 146] width 135 height 9
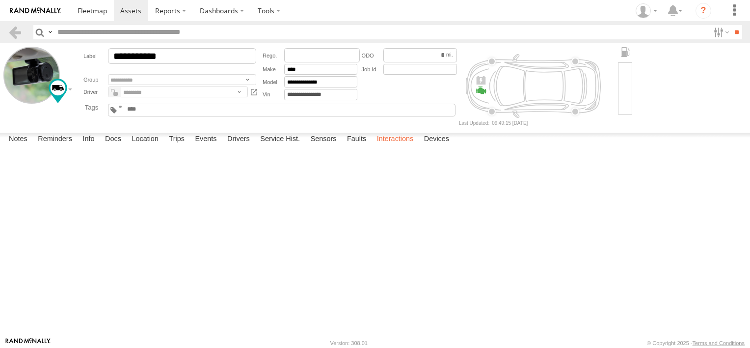
click at [389, 146] on label "Interactions" at bounding box center [395, 140] width 47 height 14
click at [0, 0] on div "Commissary" at bounding box center [0, 0] width 0 height 0
click at [0, 0] on div "View Interaction Report" at bounding box center [0, 0] width 0 height 0
